Goal: Communication & Community: Answer question/provide support

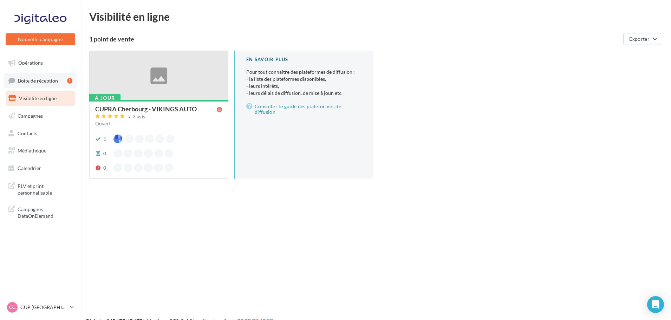
click at [41, 81] on span "Boîte de réception" at bounding box center [38, 80] width 40 height 6
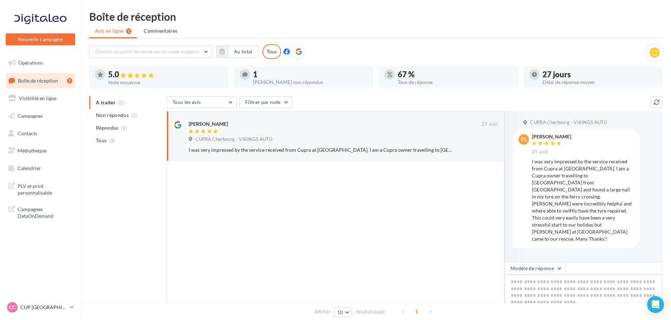
click at [539, 286] on textarea at bounding box center [583, 296] width 158 height 44
click at [52, 306] on p "CUP [GEOGRAPHIC_DATA]" at bounding box center [43, 307] width 47 height 7
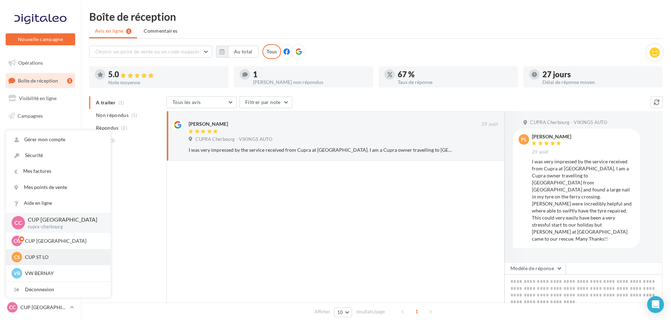
click at [54, 256] on p "CUP ST LO" at bounding box center [63, 257] width 77 height 7
